Goal: Information Seeking & Learning: Check status

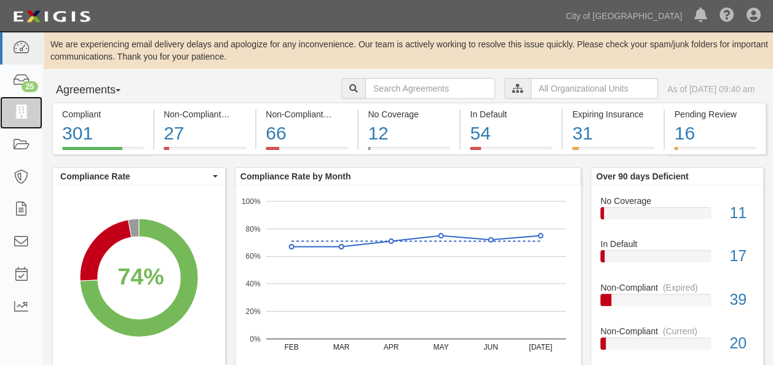
drag, startPoint x: 20, startPoint y: 112, endPoint x: 118, endPoint y: 70, distance: 106.4
click at [20, 112] on icon at bounding box center [20, 113] width 17 height 14
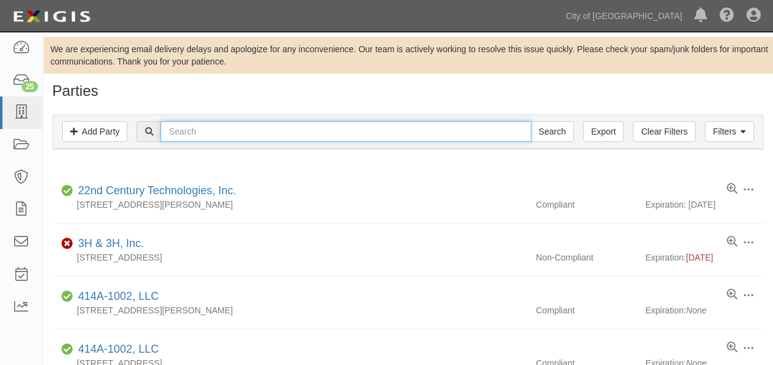
click at [193, 135] on input "text" at bounding box center [346, 131] width 370 height 21
type input "a"
type input "HAWAIIAN"
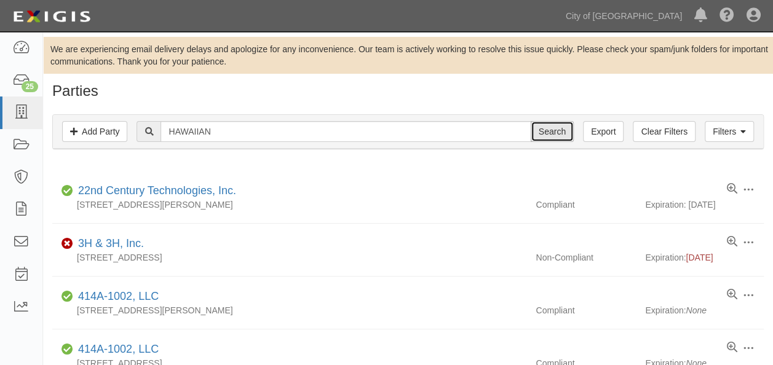
click at [553, 126] on input "Search" at bounding box center [552, 131] width 43 height 21
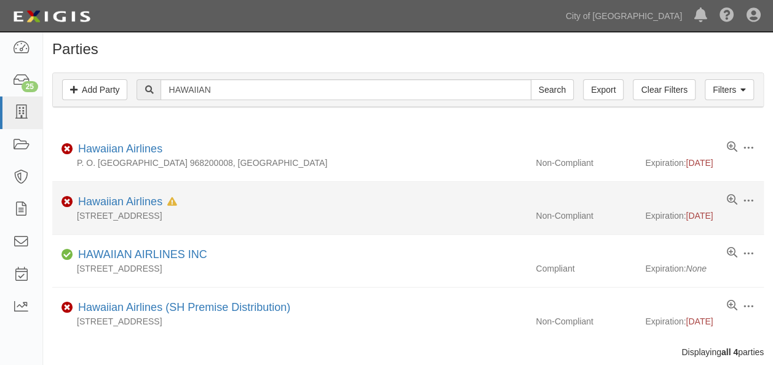
scroll to position [62, 0]
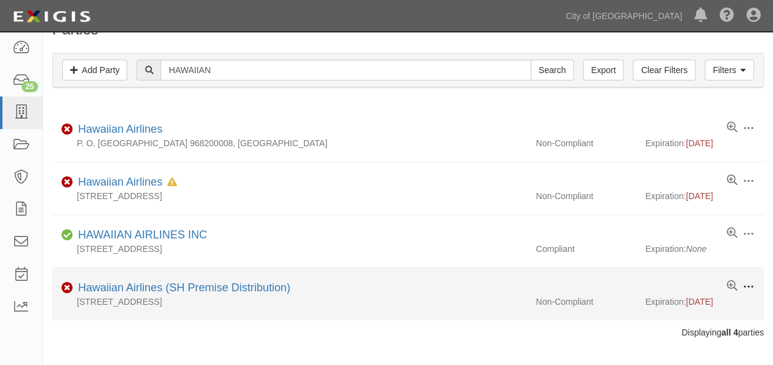
click at [747, 283] on span at bounding box center [748, 287] width 11 height 11
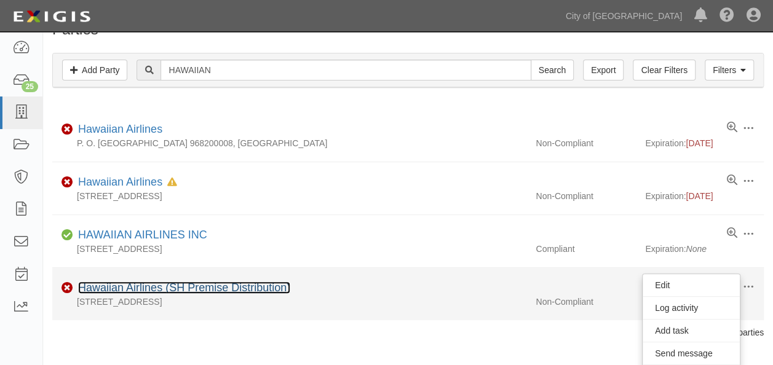
click at [240, 288] on link "Hawaiian Airlines (SH Premise Distribution)" at bounding box center [184, 288] width 212 height 12
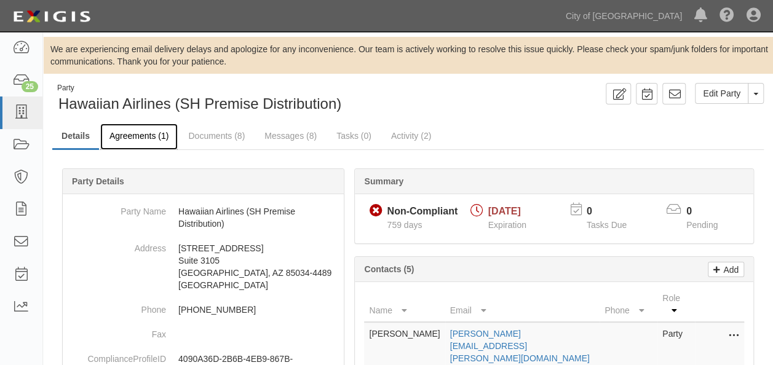
click at [134, 135] on link "Agreements (1)" at bounding box center [139, 137] width 78 height 26
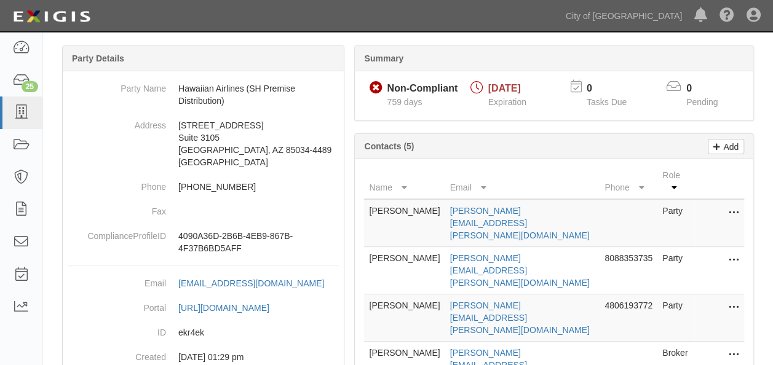
scroll to position [65, 0]
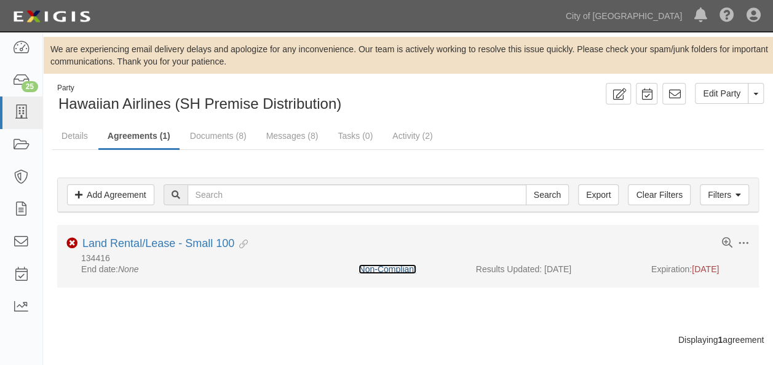
click at [383, 268] on link "Non-Compliant" at bounding box center [387, 270] width 57 height 10
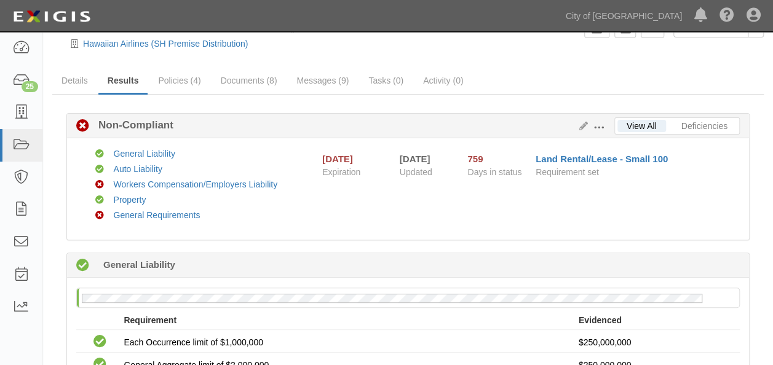
scroll to position [5, 0]
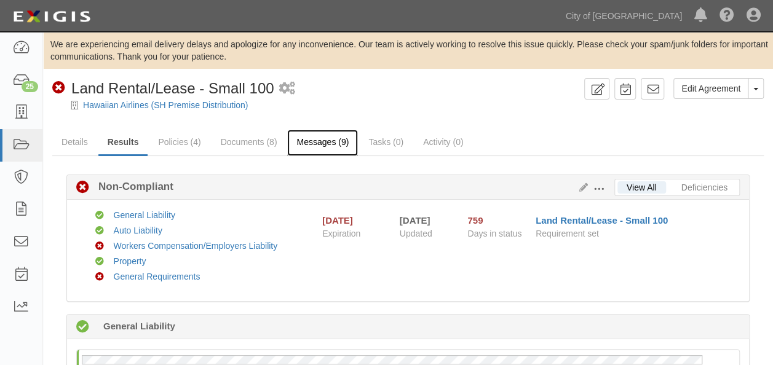
click at [313, 147] on link "Messages (9)" at bounding box center [322, 143] width 71 height 26
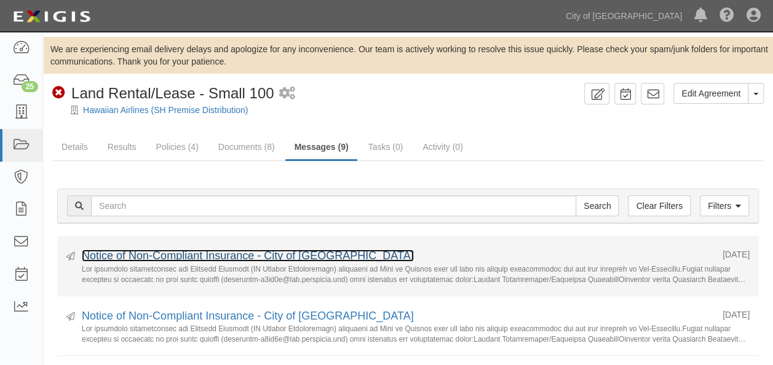
click at [260, 257] on link "Notice of Non-Compliant Insurance - City of [GEOGRAPHIC_DATA]" at bounding box center [248, 256] width 332 height 12
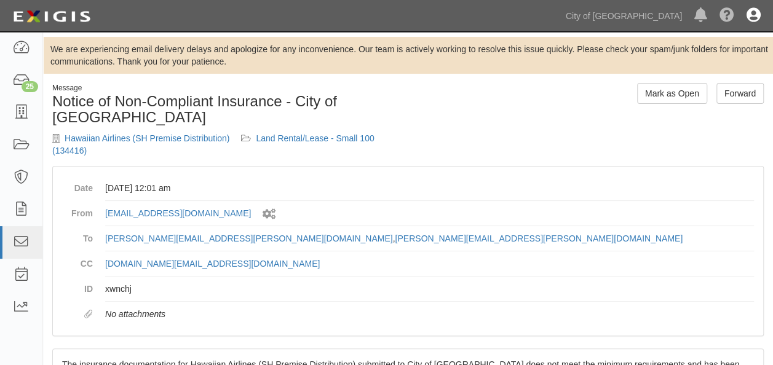
click at [756, 20] on icon at bounding box center [754, 16] width 14 height 15
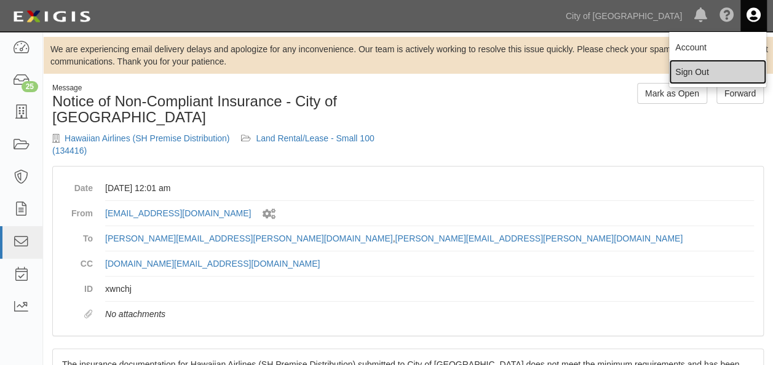
click at [703, 74] on link "Sign Out" at bounding box center [717, 72] width 97 height 25
